Goal: Obtain resource: Obtain resource

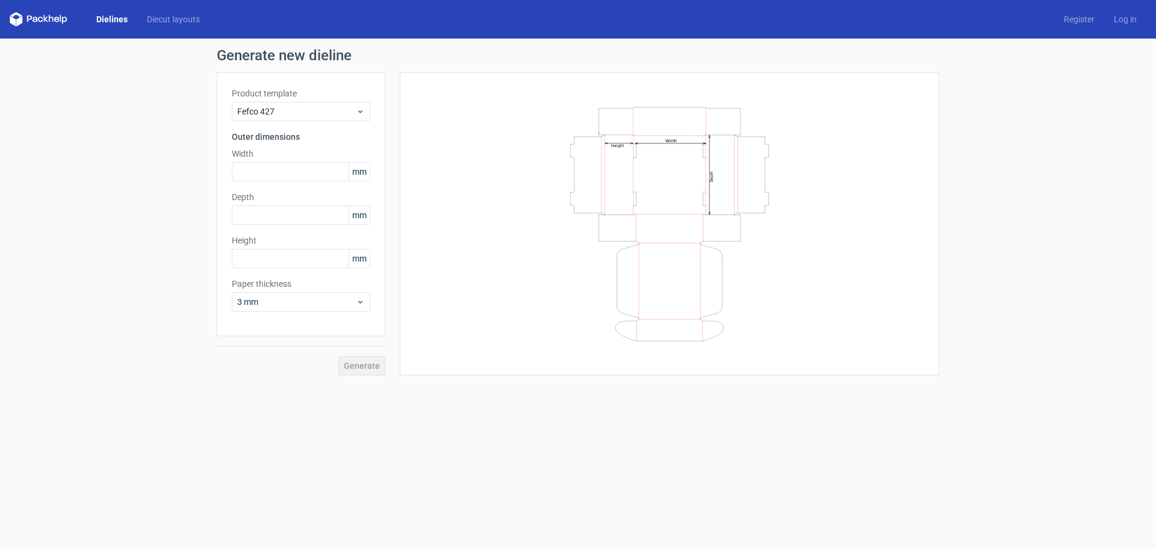
drag, startPoint x: 722, startPoint y: 109, endPoint x: 614, endPoint y: 159, distance: 119.4
click at [628, 148] on icon "Width Depth Height" at bounding box center [669, 224] width 361 height 241
click at [272, 109] on span "Fefco 427" at bounding box center [296, 111] width 119 height 12
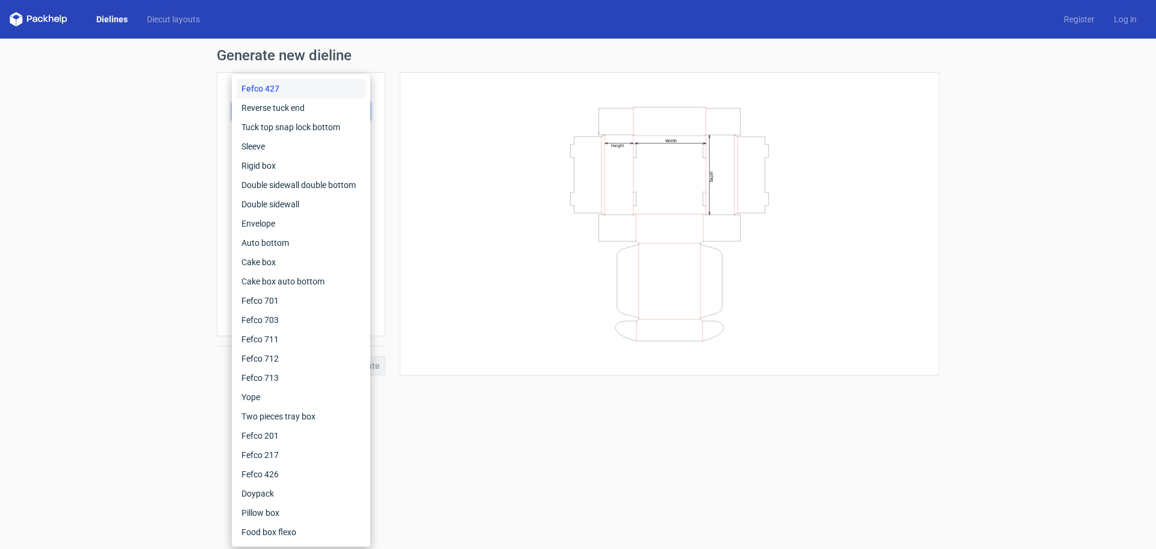
click at [322, 81] on div "Fefco 427" at bounding box center [301, 88] width 129 height 19
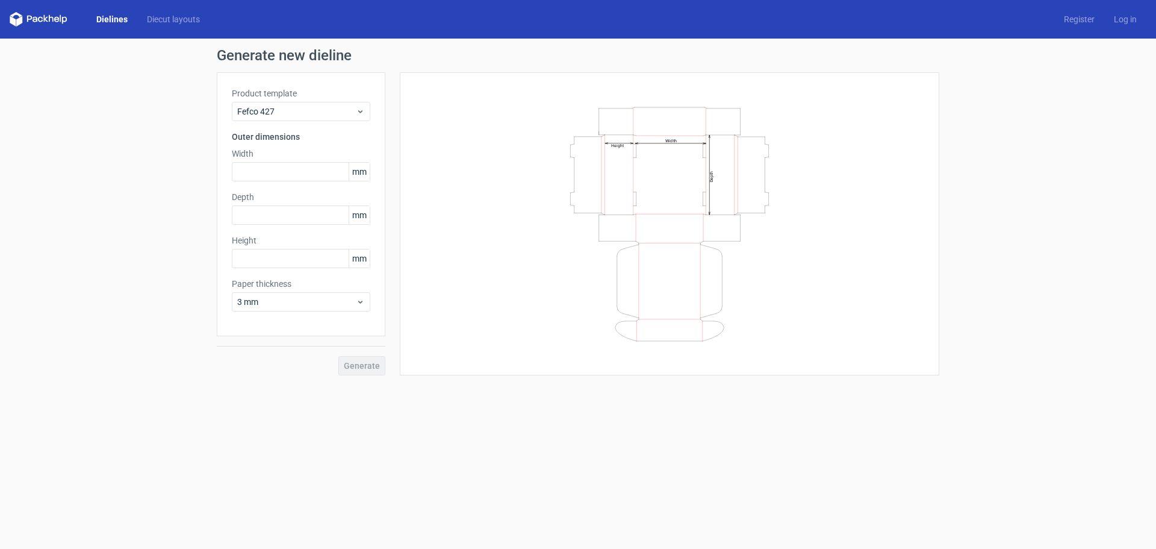
click at [504, 83] on div "Width Depth Height" at bounding box center [670, 223] width 540 height 303
click at [271, 106] on span "Fefco 427" at bounding box center [296, 111] width 119 height 12
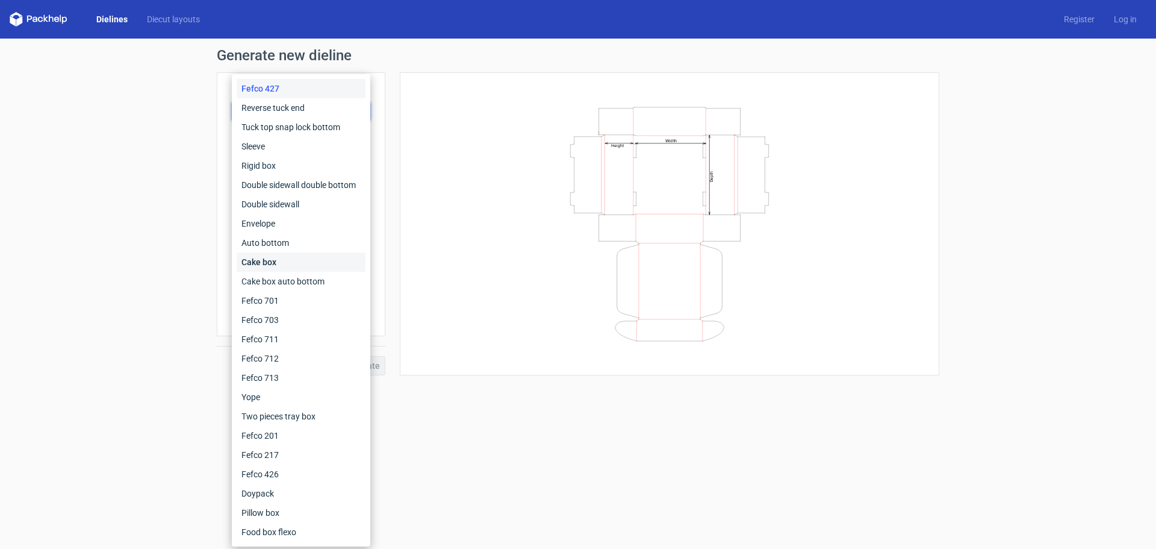
click at [259, 262] on div "Cake box" at bounding box center [301, 261] width 129 height 19
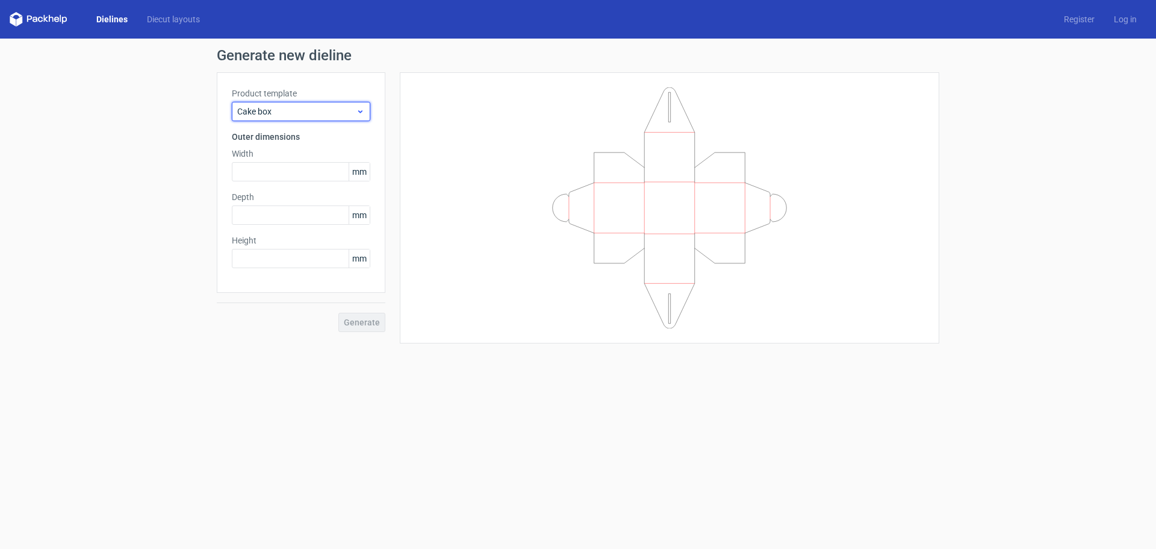
click at [293, 109] on span "Cake box" at bounding box center [296, 111] width 119 height 12
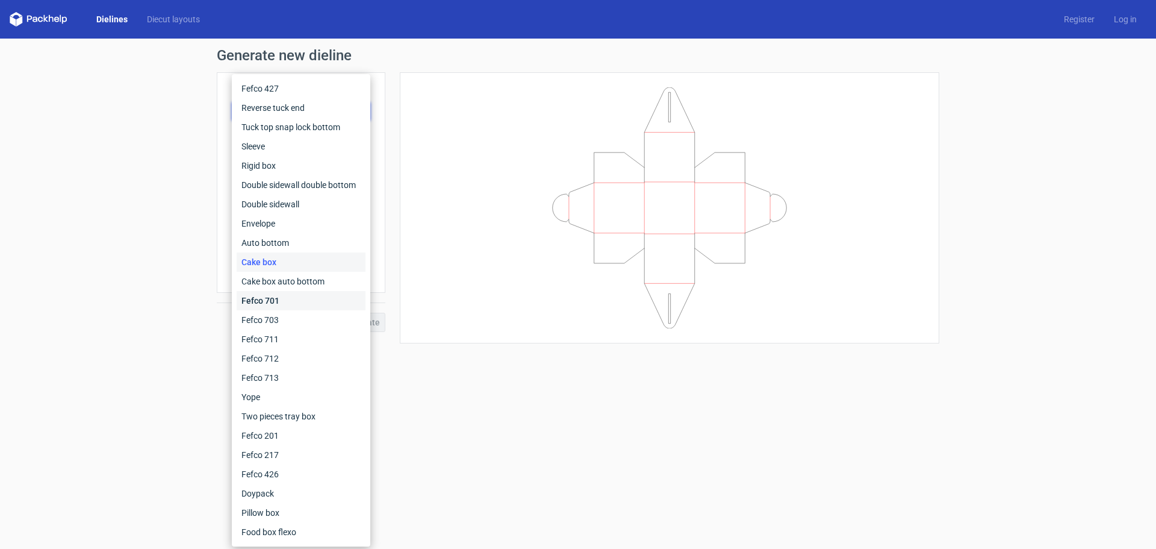
click at [264, 308] on div "Fefco 701" at bounding box center [301, 300] width 129 height 19
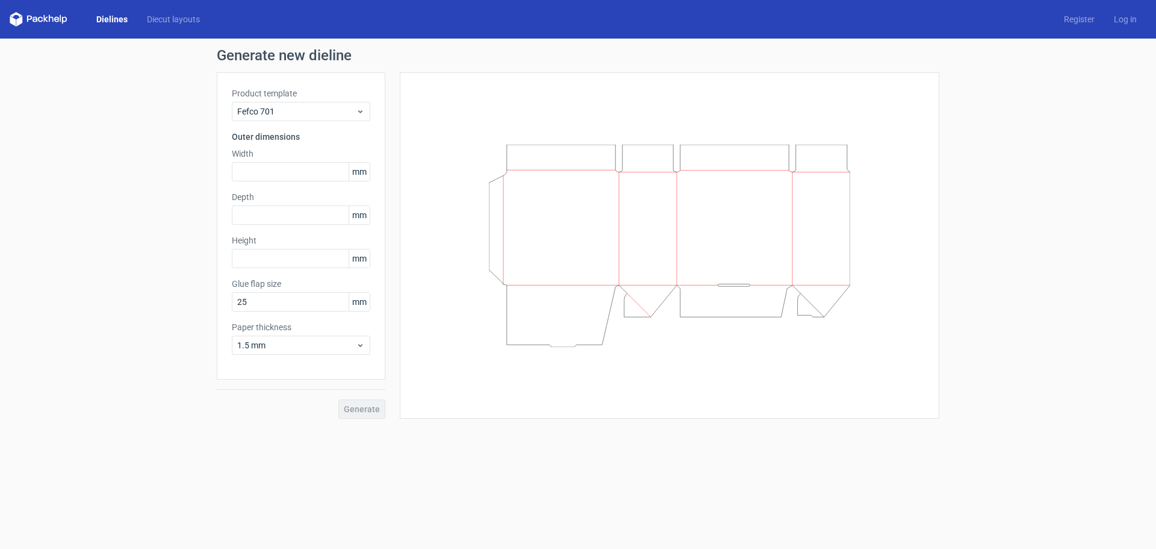
click at [536, 226] on icon at bounding box center [669, 246] width 361 height 202
